Goal: Information Seeking & Learning: Learn about a topic

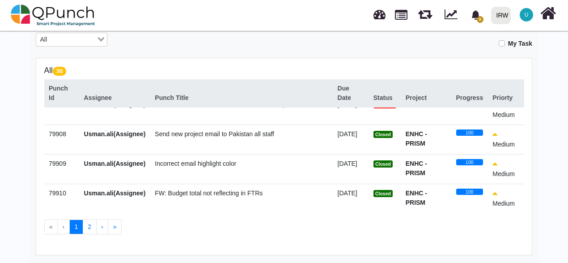
scroll to position [721, 0]
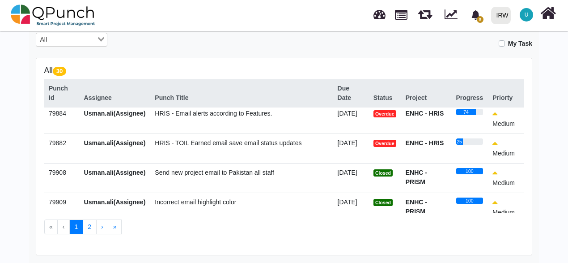
click at [189, 146] on span "HRIS - TOIL Earned email save email status updates" at bounding box center [228, 142] width 147 height 7
drag, startPoint x: 142, startPoint y: 75, endPoint x: 188, endPoint y: -33, distance: 117.7
drag, startPoint x: 188, startPoint y: -33, endPoint x: 194, endPoint y: 152, distance: 185.3
click at [193, 156] on td "HRIS - TOIL Earned email save email status updates" at bounding box center [241, 148] width 183 height 30
click at [194, 146] on span "HRIS - TOIL Earned email save email status updates" at bounding box center [228, 142] width 147 height 7
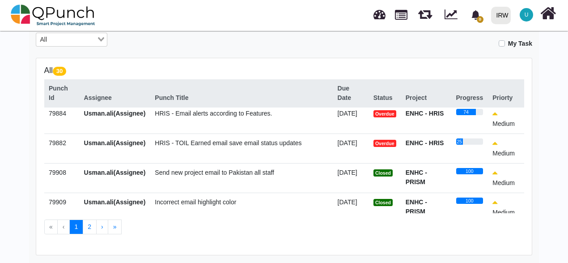
click at [216, 146] on span "HRIS - TOIL Earned email save email status updates" at bounding box center [228, 142] width 147 height 7
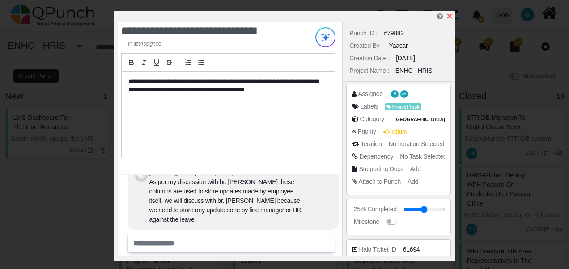
click at [449, 16] on icon "x" at bounding box center [449, 16] width 7 height 7
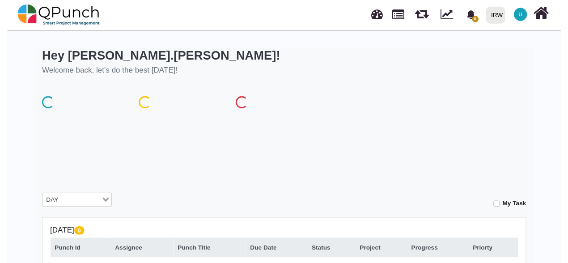
scroll to position [163, 0]
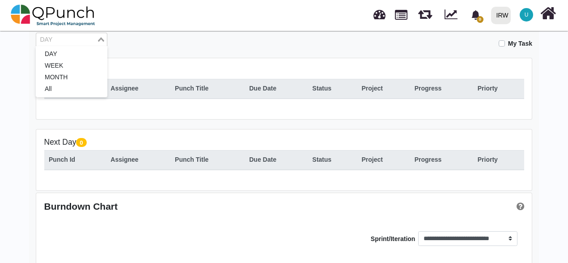
click at [99, 42] on div "Loading..." at bounding box center [102, 39] width 10 height 12
click at [59, 76] on li "MONTH" at bounding box center [72, 78] width 72 height 12
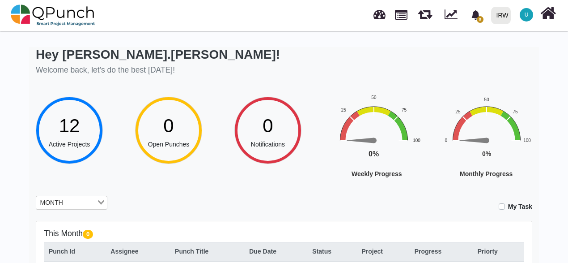
scroll to position [0, 0]
click at [375, 19] on link at bounding box center [380, 13] width 12 height 15
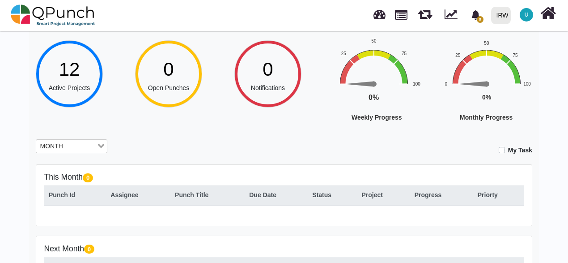
scroll to position [134, 0]
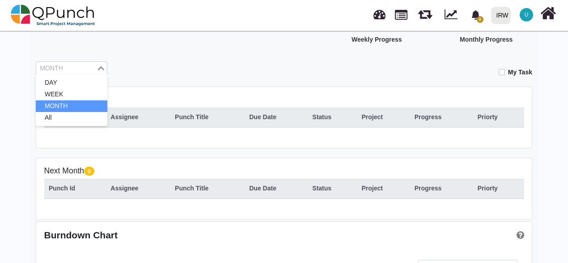
click at [70, 72] on div "MONTH Loading..." at bounding box center [72, 68] width 72 height 14
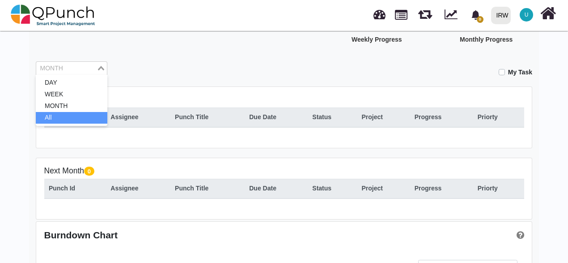
click at [60, 115] on li "All" at bounding box center [72, 118] width 72 height 12
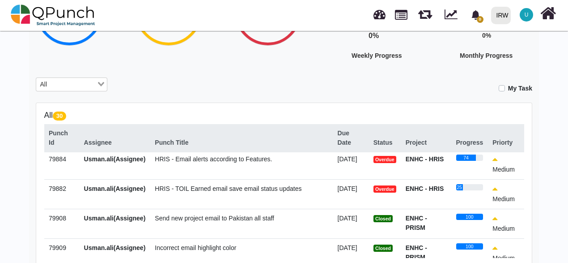
scroll to position [721, 0]
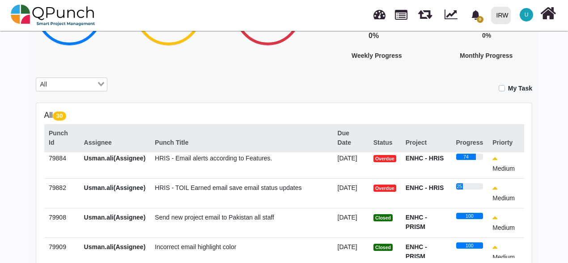
click at [210, 161] on span "HRIS - Email alerts according to Features." at bounding box center [213, 157] width 117 height 7
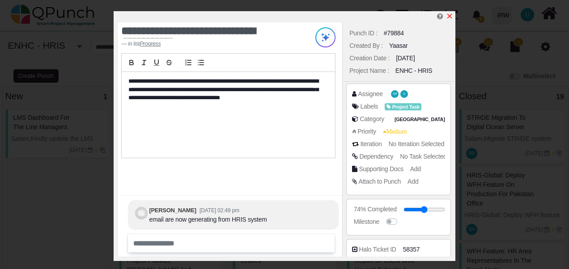
click at [451, 18] on icon "x" at bounding box center [449, 16] width 5 height 5
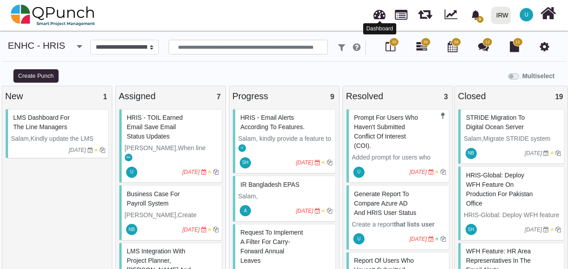
click at [380, 18] on link at bounding box center [380, 13] width 12 height 15
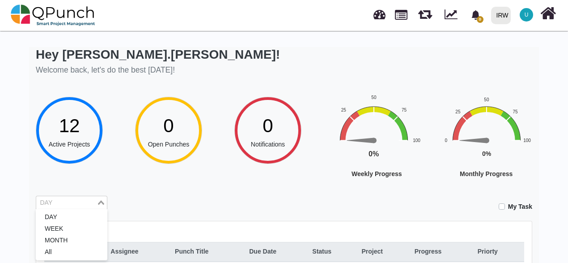
click at [81, 204] on input "Search for option" at bounding box center [66, 203] width 59 height 10
click at [72, 226] on li "WEEK" at bounding box center [72, 229] width 72 height 12
click at [156, 200] on div "My Task" at bounding box center [327, 203] width 412 height 16
click at [80, 199] on input "Search for option" at bounding box center [78, 203] width 34 height 10
click at [80, 199] on input "Search for option" at bounding box center [66, 203] width 59 height 10
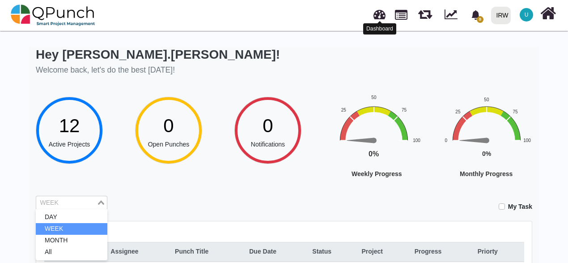
click at [379, 18] on link at bounding box center [380, 13] width 12 height 15
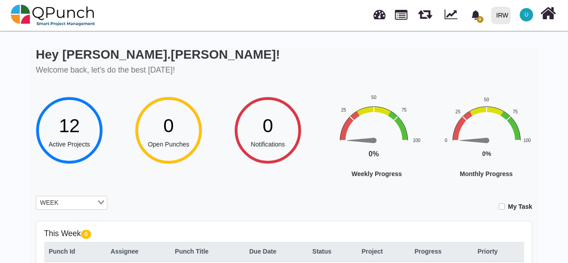
click at [531, 14] on span "U" at bounding box center [526, 14] width 13 height 13
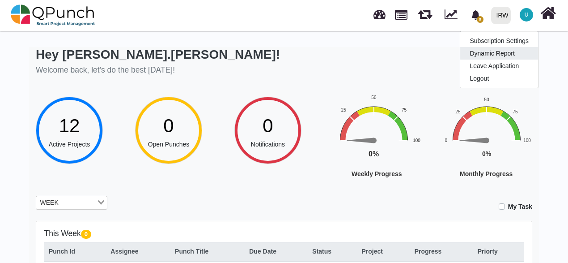
click at [497, 55] on link "Dynamic Report" at bounding box center [499, 53] width 78 height 13
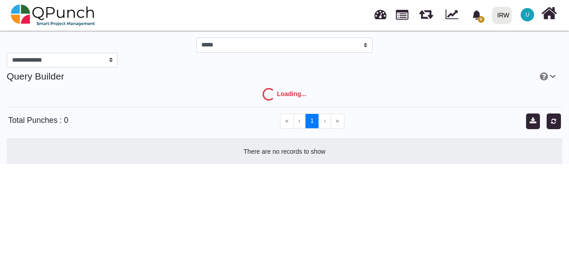
select select "***"
select select "****"
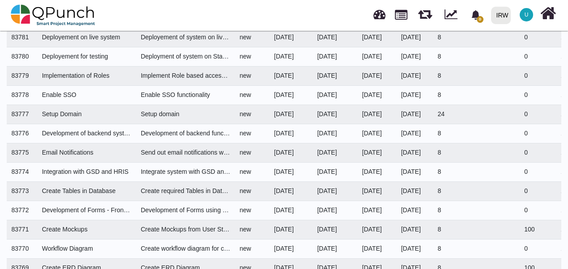
scroll to position [1919, 0]
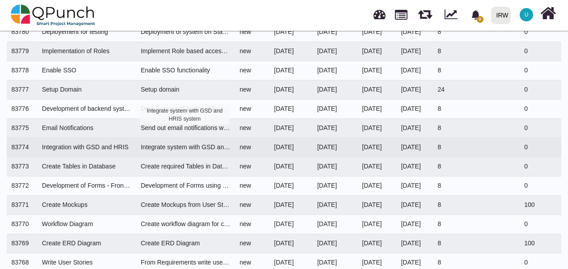
click at [220, 143] on div "Integrate system with GSD and HRIS system" at bounding box center [185, 147] width 89 height 9
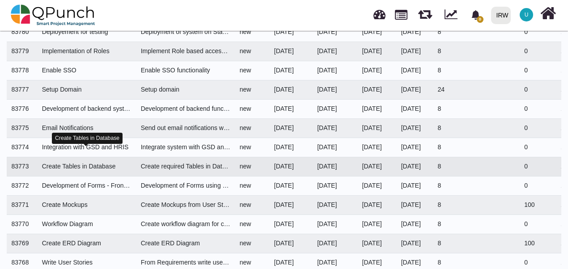
click at [85, 162] on div "Create Tables in Database" at bounding box center [86, 166] width 89 height 9
click at [528, 13] on span "U" at bounding box center [527, 14] width 4 height 5
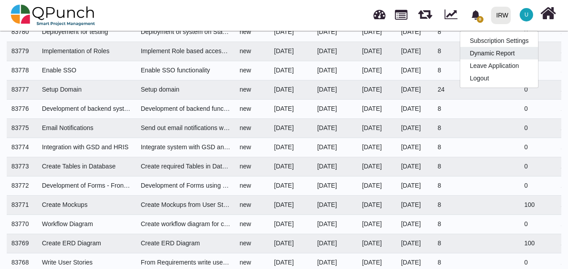
click at [498, 51] on link "Dynamic Report" at bounding box center [499, 53] width 78 height 13
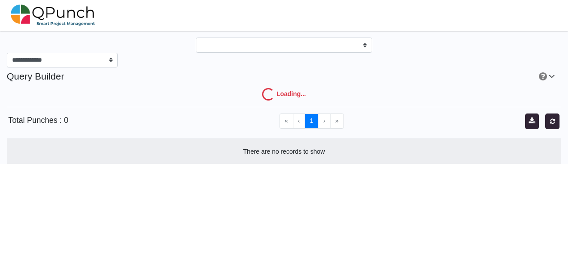
select select "***"
select select "****"
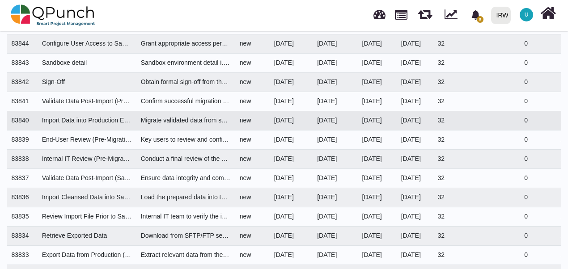
scroll to position [1074, 0]
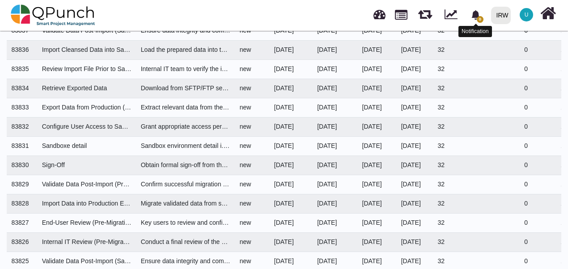
click at [481, 26] on div "Notification" at bounding box center [476, 31] width 34 height 11
click at [480, 17] on span "0" at bounding box center [480, 19] width 7 height 7
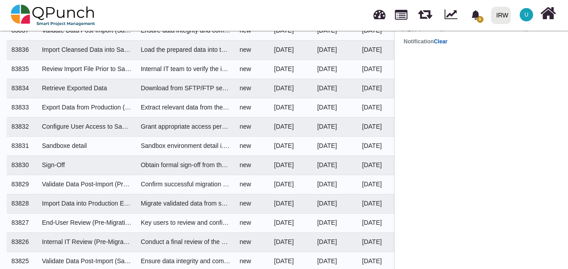
click at [445, 42] on link "Clear" at bounding box center [441, 41] width 14 height 6
click at [440, 45] on link "Clear" at bounding box center [441, 41] width 14 height 6
click at [484, 11] on div "0" at bounding box center [476, 15] width 16 height 16
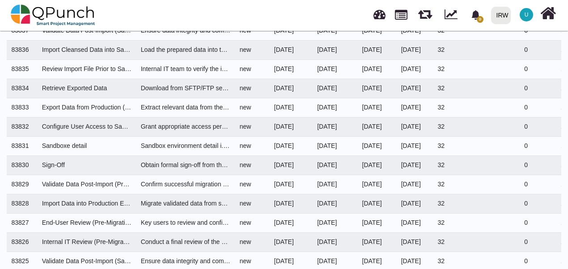
click at [521, 21] on div "U" at bounding box center [526, 15] width 17 height 17
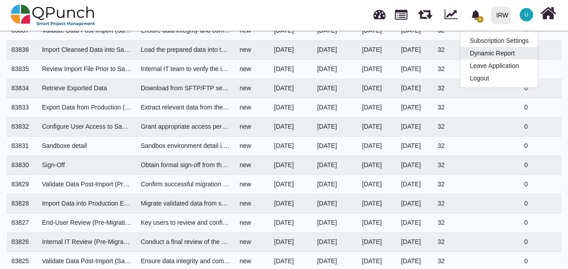
click at [499, 58] on link "Dynamic Report" at bounding box center [499, 53] width 78 height 13
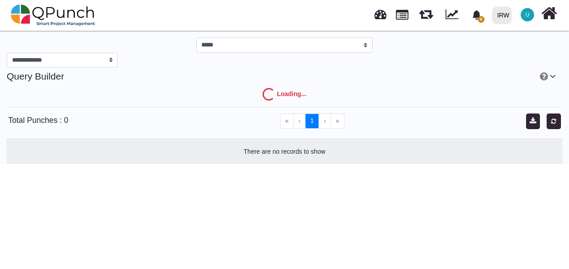
select select "***"
select select "****"
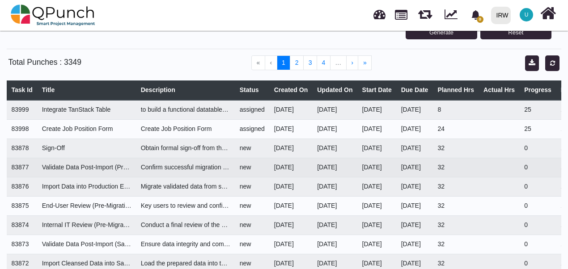
scroll to position [179, 0]
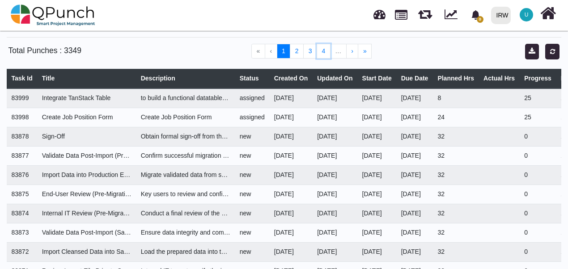
click at [324, 50] on button "4" at bounding box center [324, 51] width 14 height 15
click at [329, 44] on button "5" at bounding box center [325, 51] width 14 height 15
click at [328, 50] on button "6" at bounding box center [325, 51] width 14 height 15
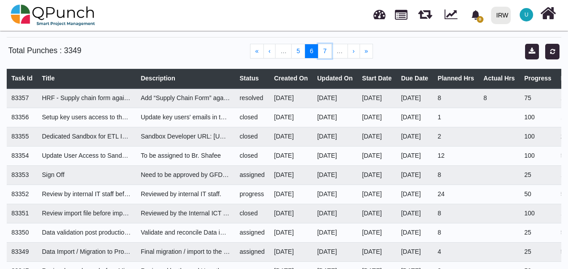
click at [328, 50] on button "7" at bounding box center [325, 51] width 14 height 15
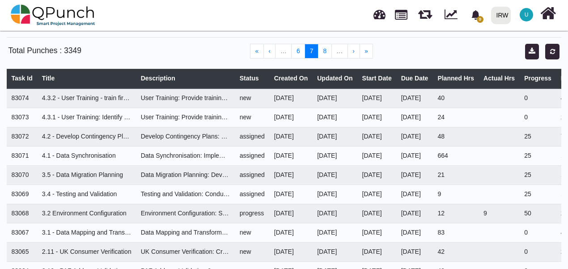
click at [328, 50] on button "8" at bounding box center [325, 51] width 14 height 15
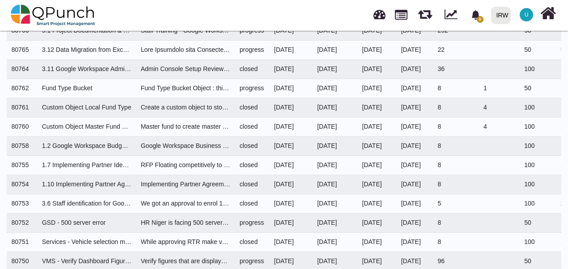
scroll to position [353, 0]
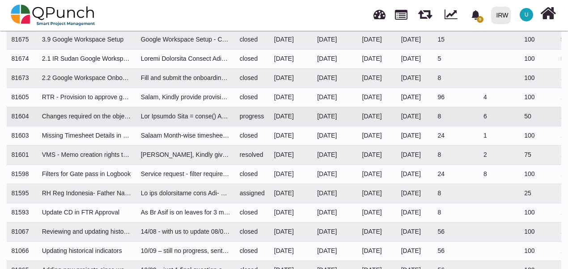
click at [183, 119] on td at bounding box center [185, 116] width 99 height 19
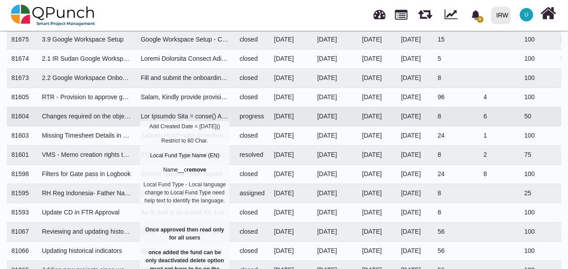
click at [187, 113] on div at bounding box center [185, 116] width 89 height 9
